Goal: Use online tool/utility: Use online tool/utility

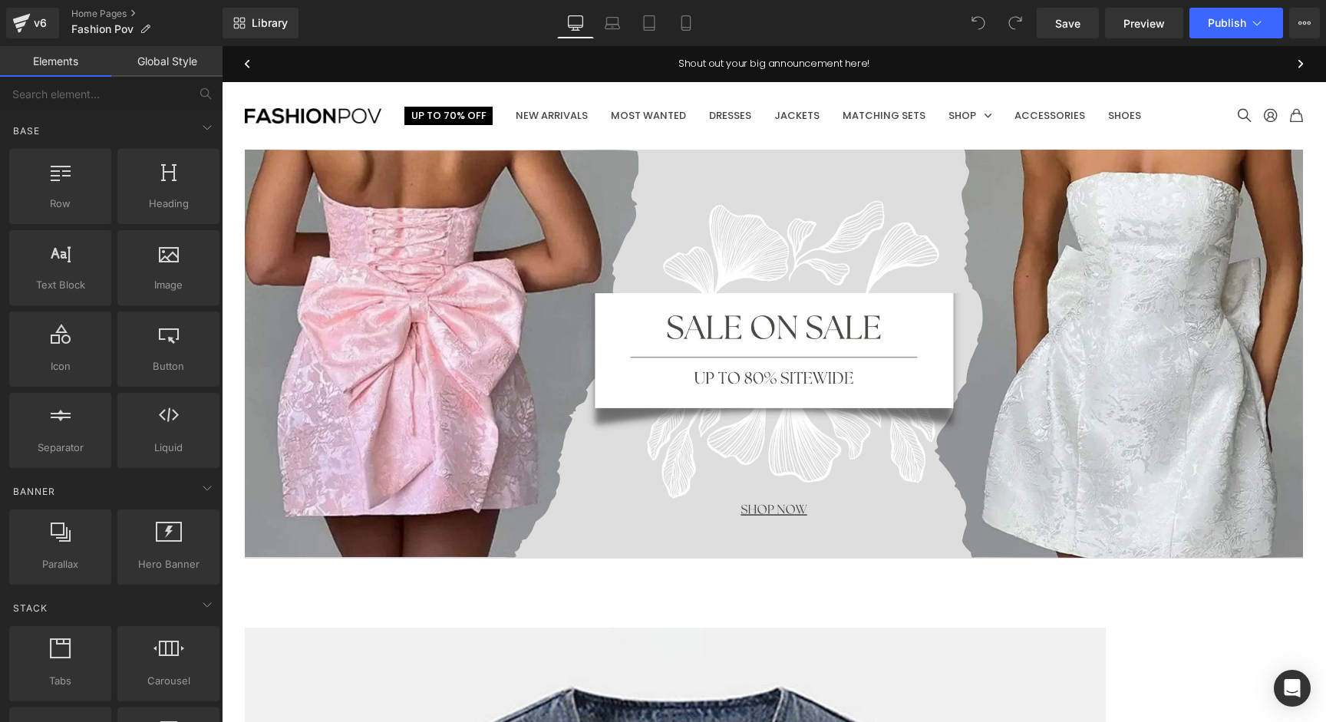
click at [779, 292] on img at bounding box center [774, 354] width 1058 height 409
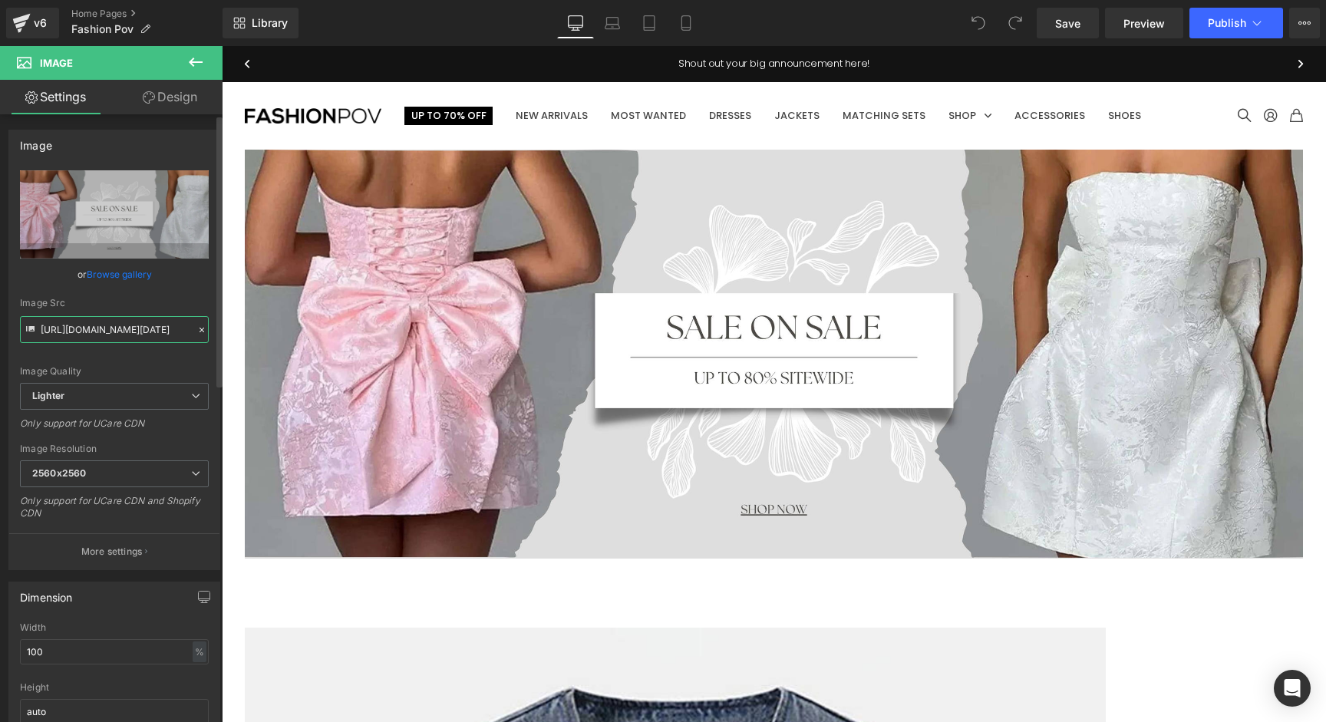
click at [113, 334] on input "[URL][DOMAIN_NAME][DATE]" at bounding box center [114, 329] width 189 height 27
click at [753, 181] on img at bounding box center [774, 354] width 1058 height 409
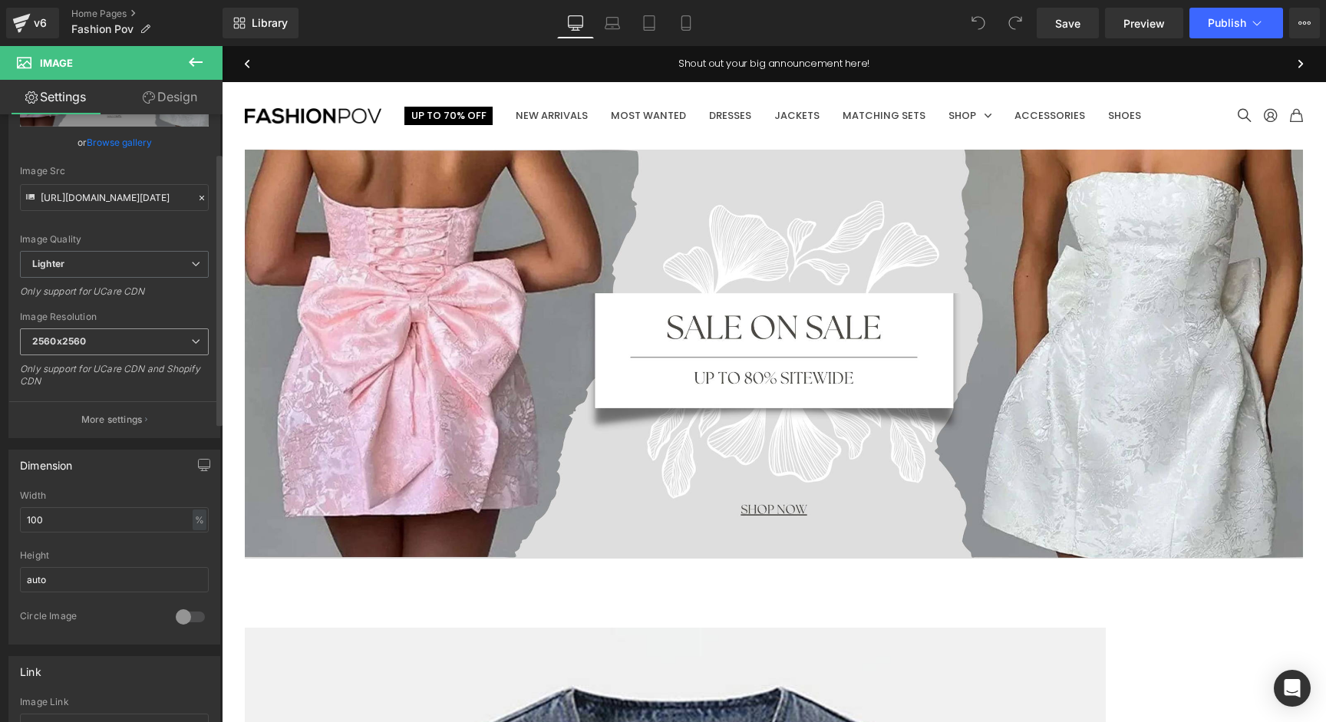
scroll to position [177, 0]
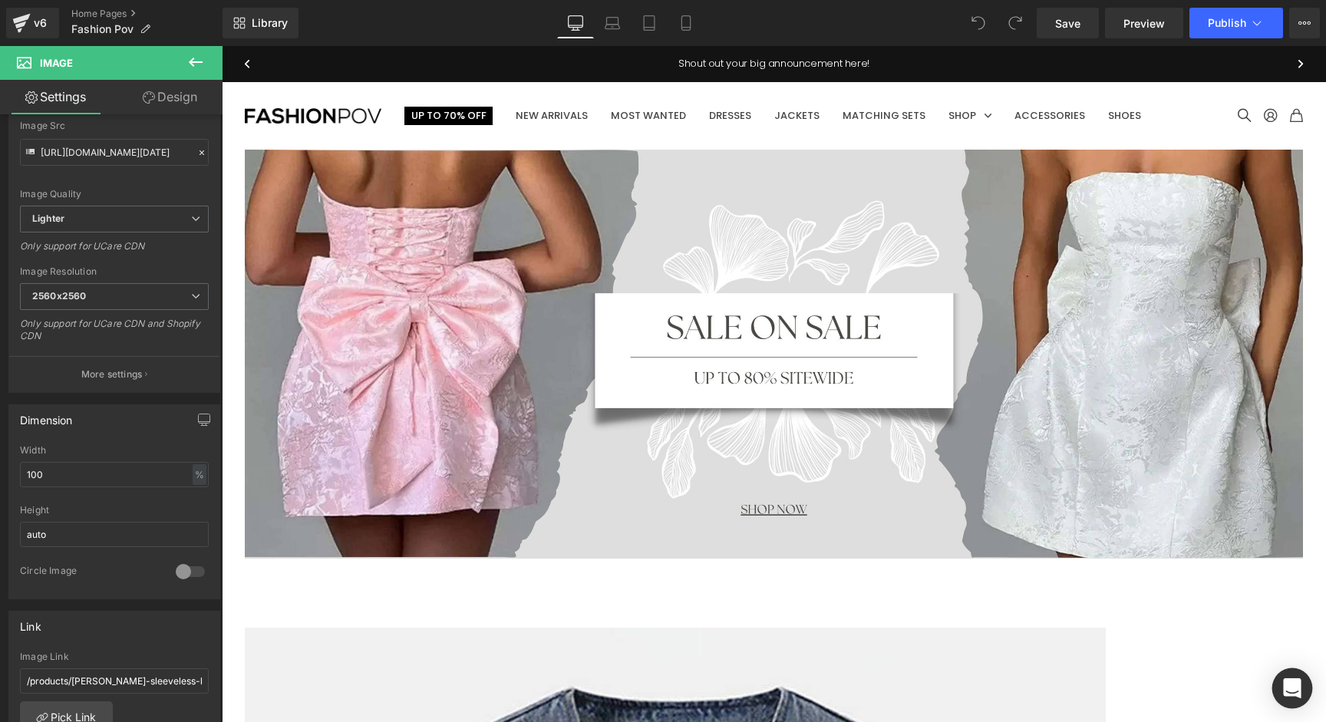
click at [1299, 689] on icon "Open Intercom Messenger" at bounding box center [1292, 688] width 20 height 20
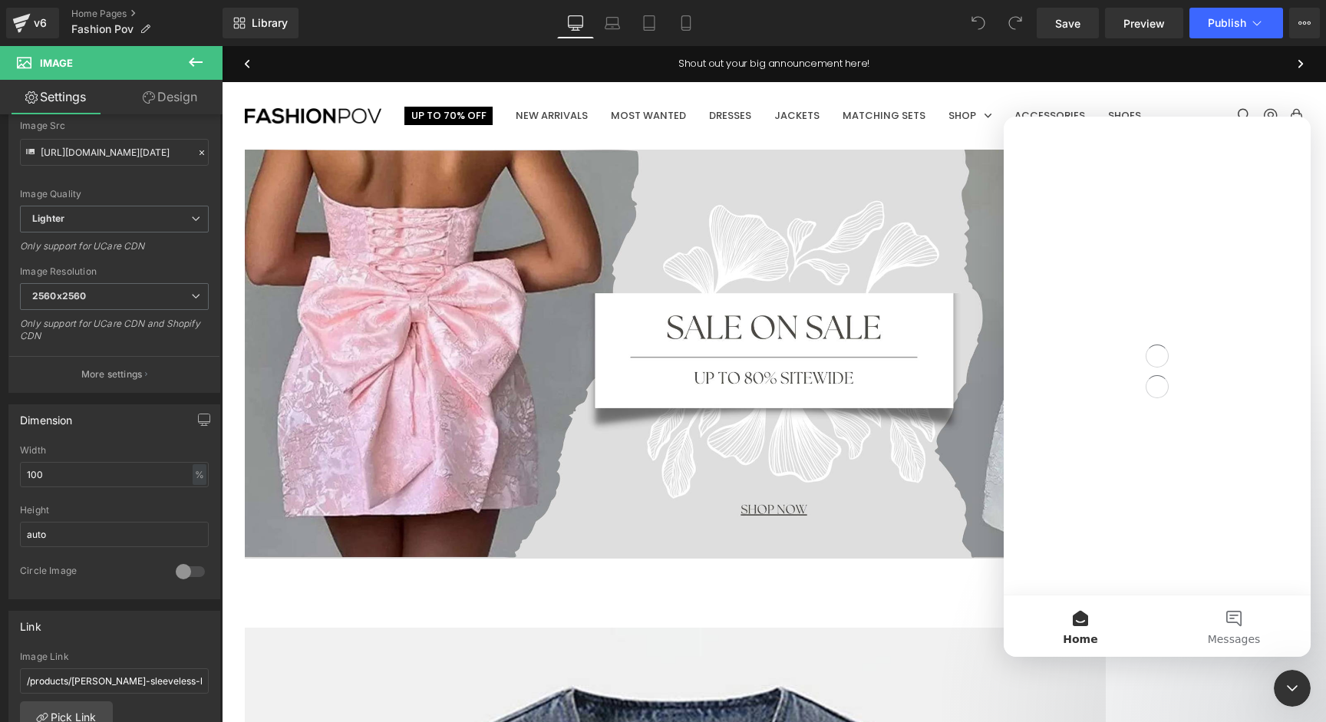
scroll to position [0, 0]
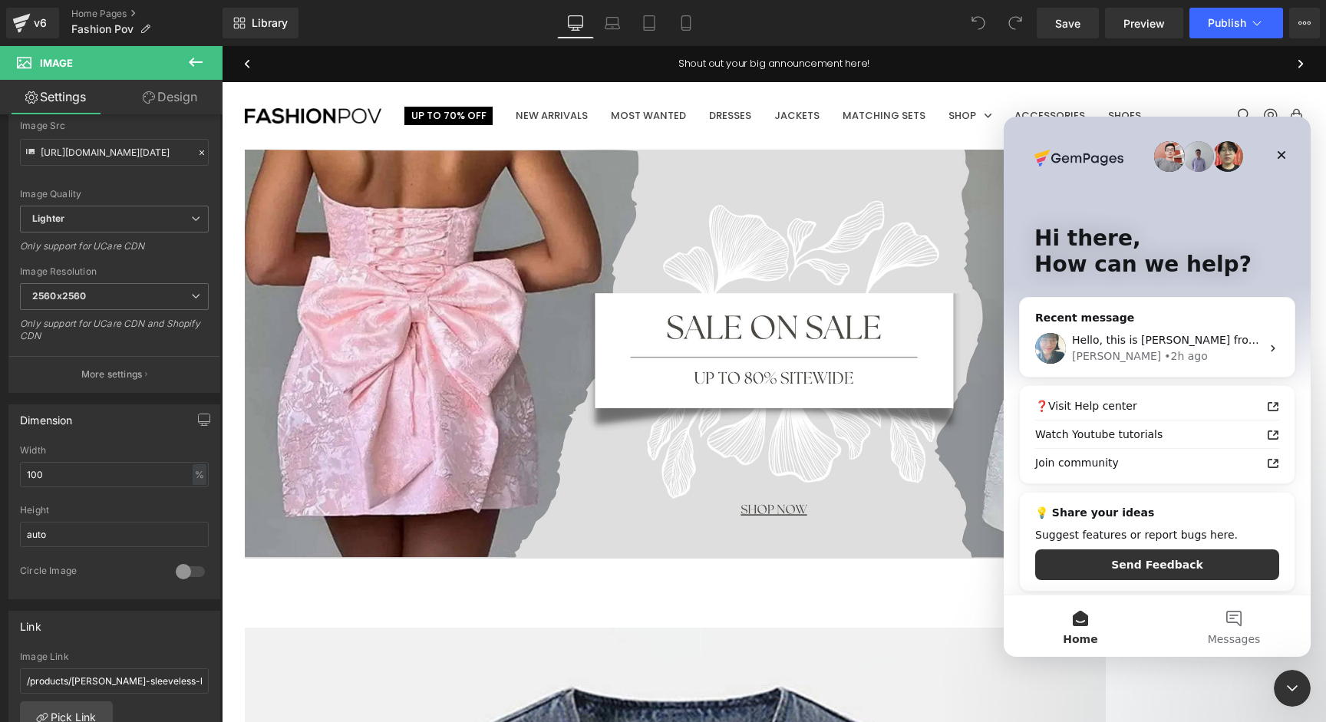
click at [351, 362] on div at bounding box center [663, 338] width 1326 height 676
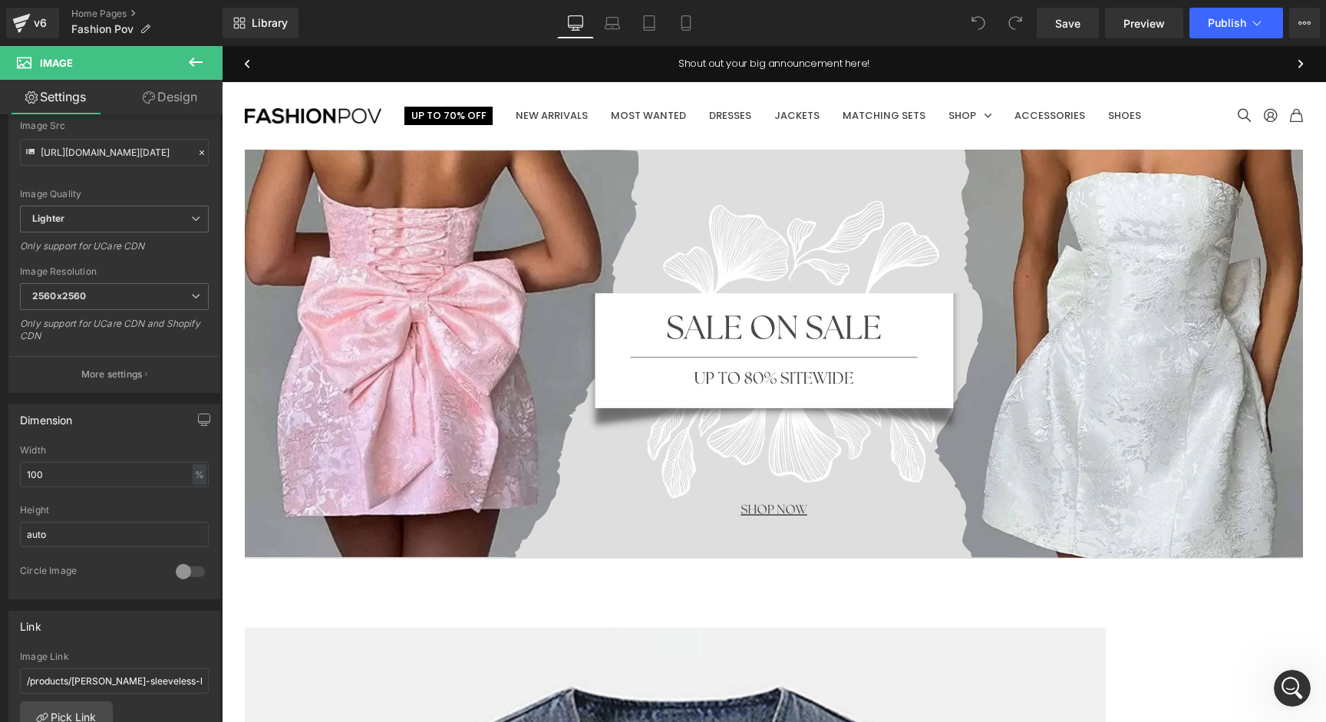
click at [404, 335] on img at bounding box center [774, 354] width 1058 height 409
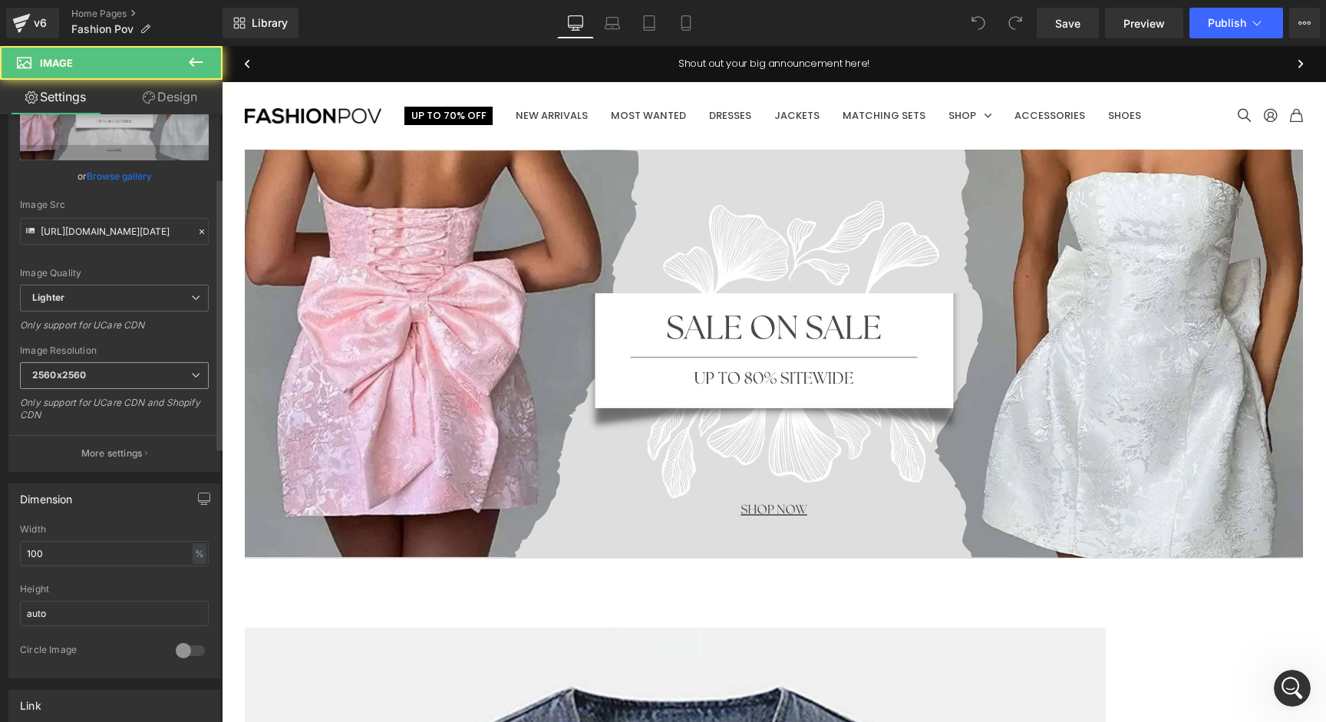
scroll to position [64, 0]
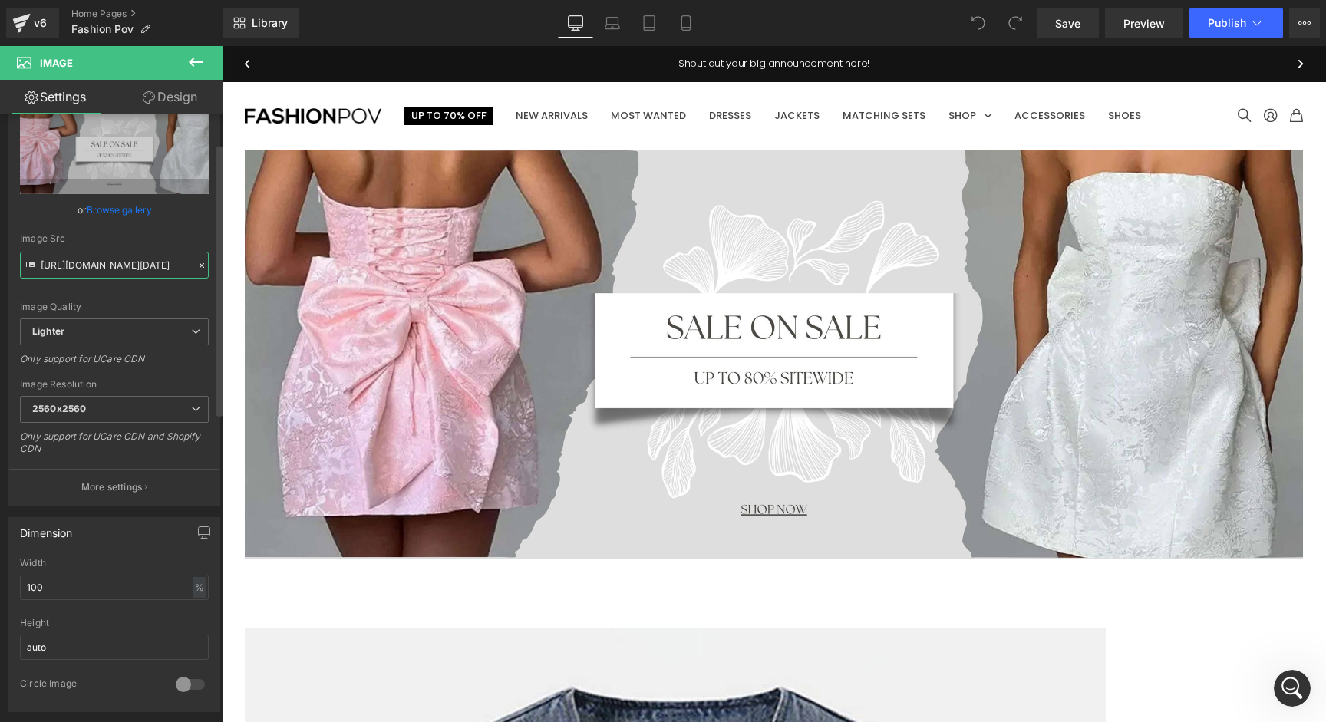
click at [152, 267] on input "[URL][DOMAIN_NAME][DATE]" at bounding box center [114, 265] width 189 height 27
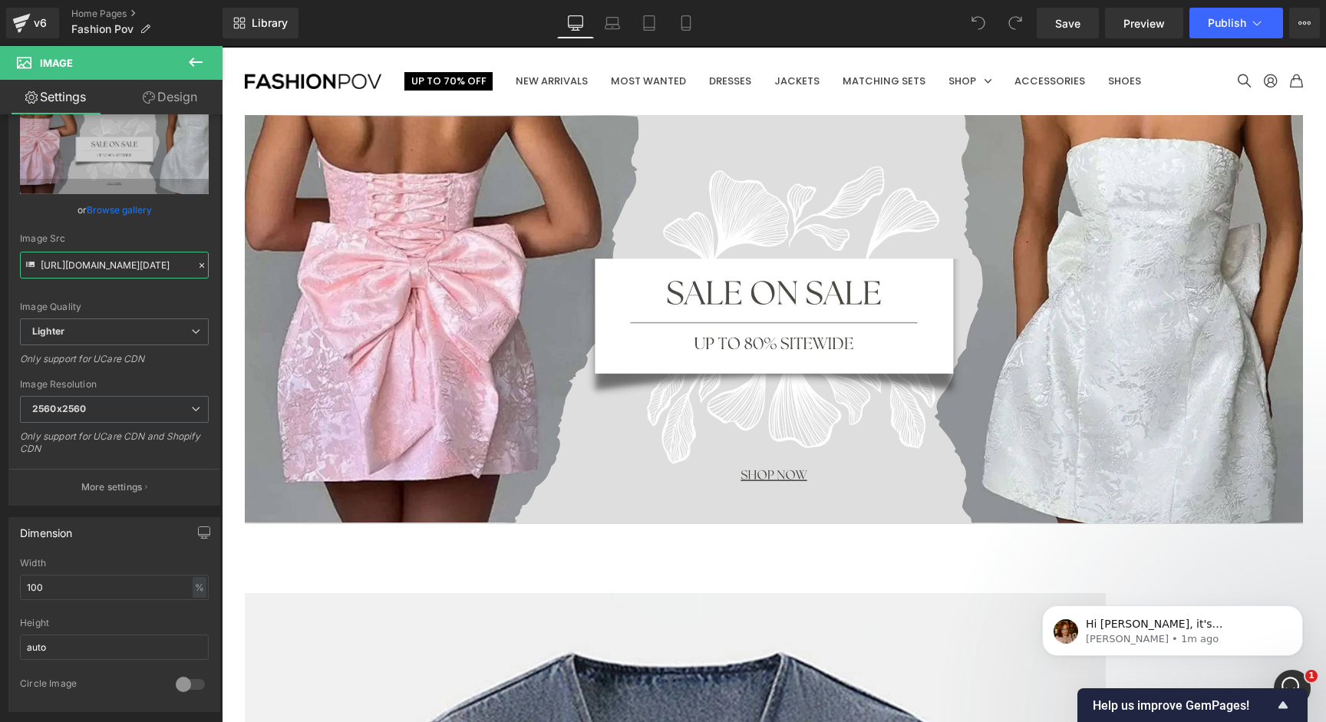
scroll to position [41, 0]
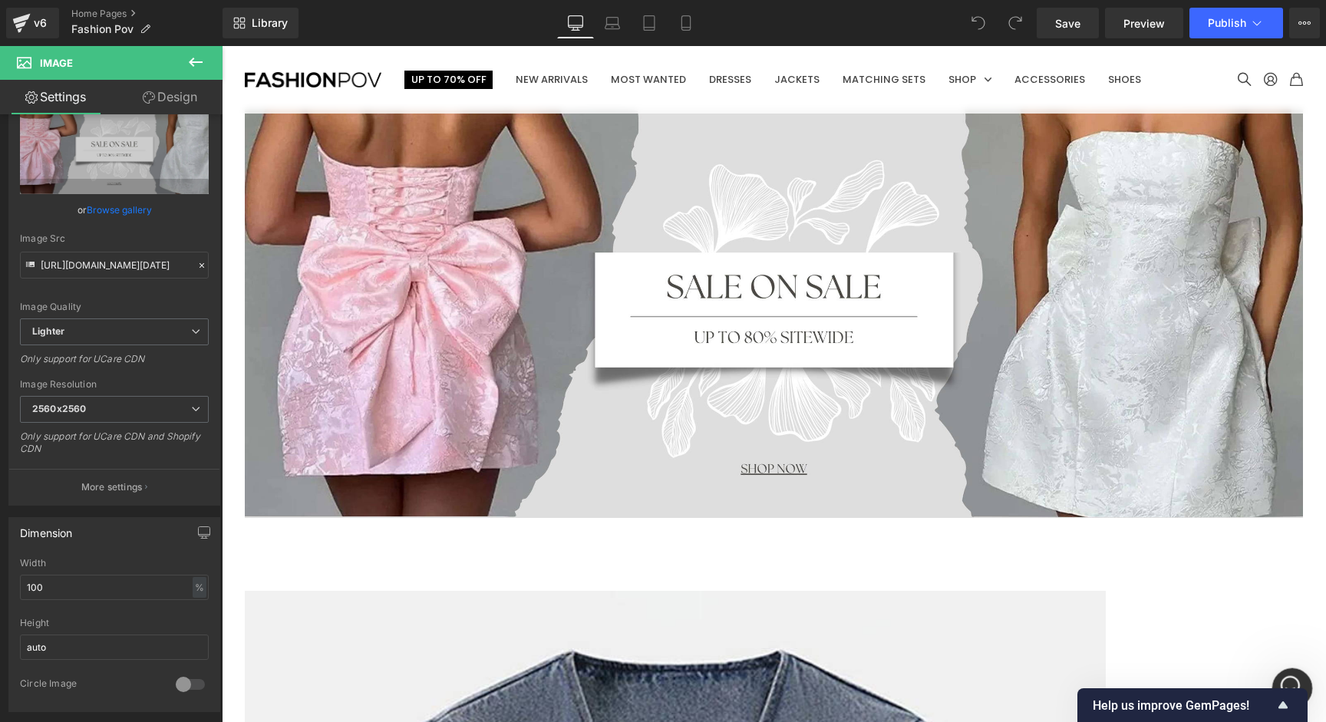
click at [1285, 673] on div "Open Intercom Messenger" at bounding box center [1289, 685] width 51 height 51
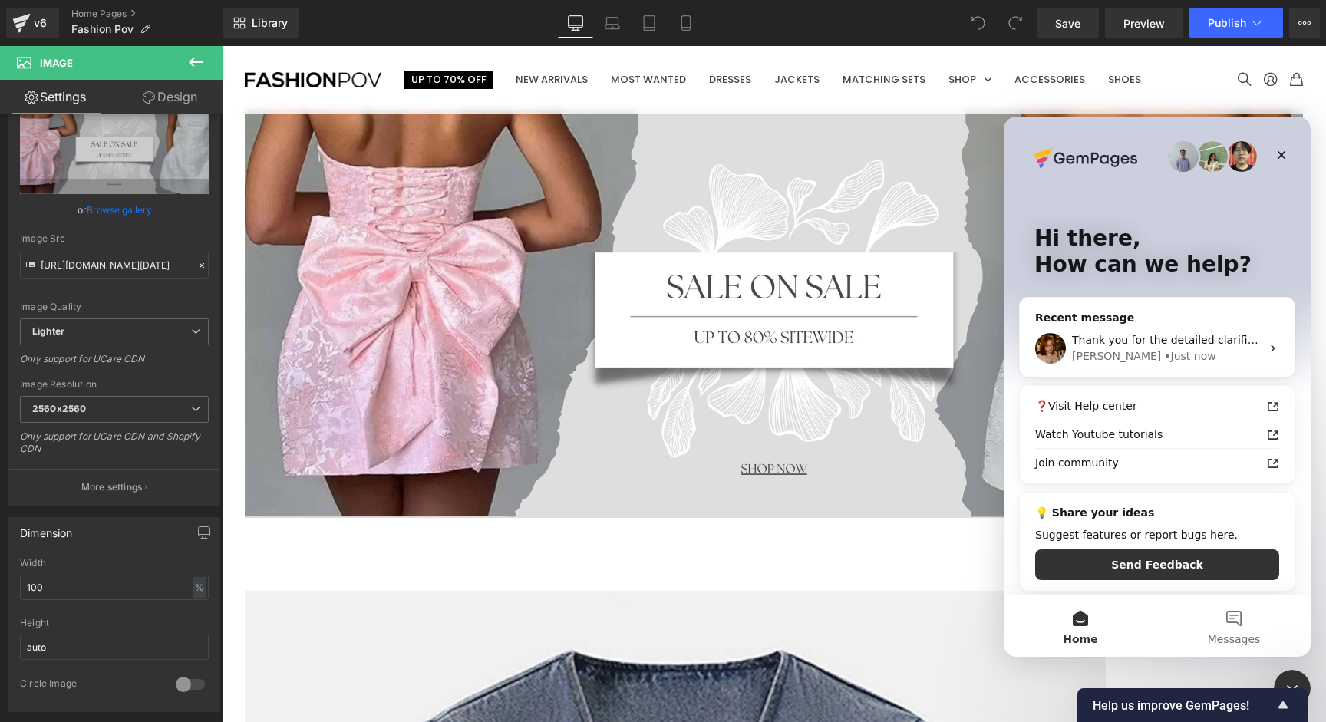
click at [133, 264] on div at bounding box center [663, 338] width 1326 height 676
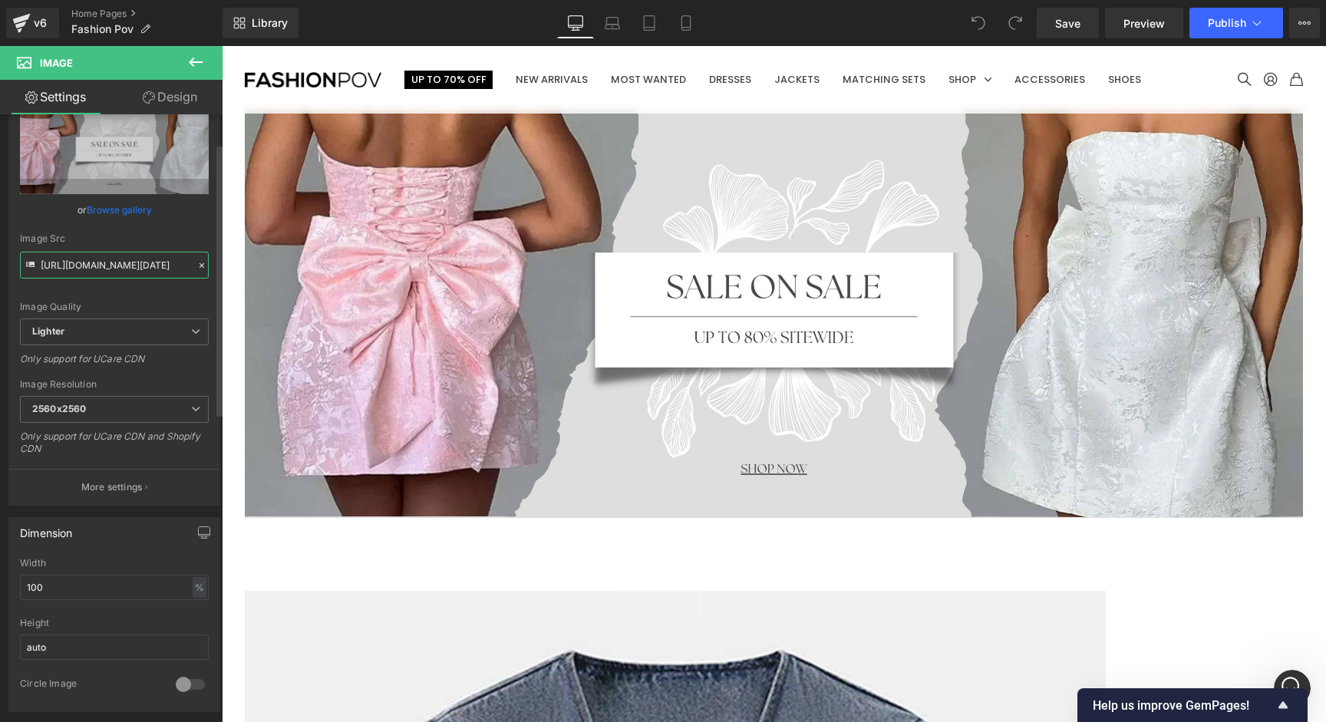
click at [180, 268] on input "[URL][DOMAIN_NAME][DATE]" at bounding box center [114, 265] width 189 height 27
